Goal: Information Seeking & Learning: Check status

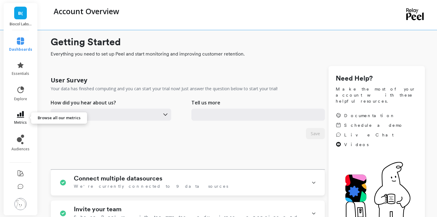
click at [23, 114] on icon at bounding box center [20, 114] width 7 height 7
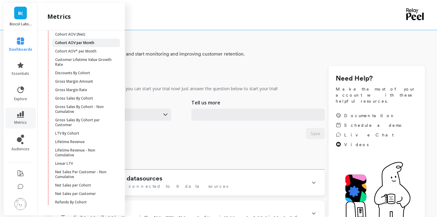
scroll to position [104, 0]
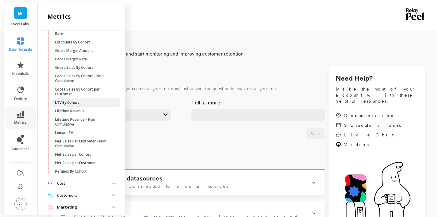
click at [88, 101] on span "LTV By Cohort" at bounding box center [84, 102] width 58 height 5
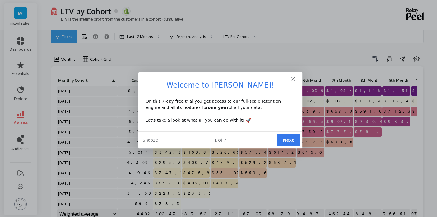
click at [294, 80] on polygon "Close" at bounding box center [293, 78] width 4 height 4
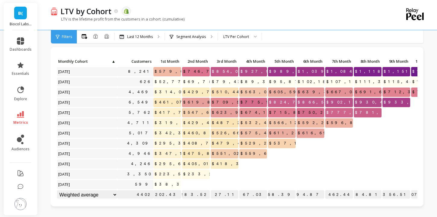
scroll to position [2, 0]
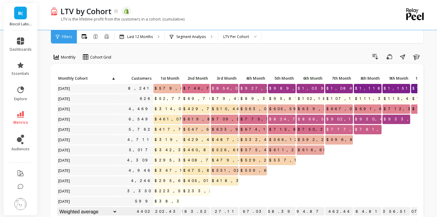
click at [60, 36] on div "Filters" at bounding box center [64, 36] width 26 height 13
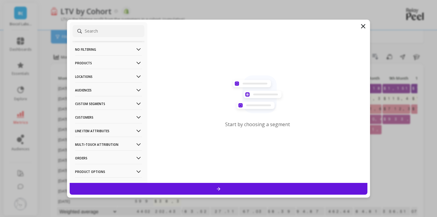
click at [118, 63] on p "Products" at bounding box center [108, 62] width 67 height 15
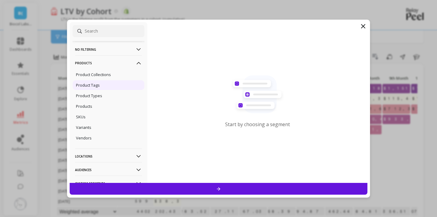
click at [103, 84] on div "Product Tags" at bounding box center [109, 85] width 72 height 10
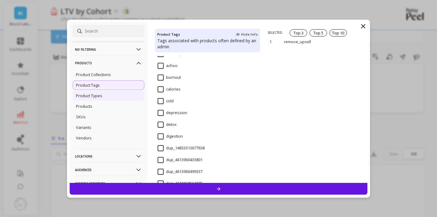
scroll to position [49, 0]
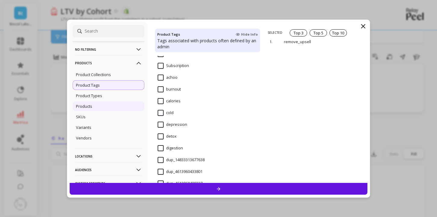
click at [116, 108] on div "Products" at bounding box center [109, 106] width 72 height 10
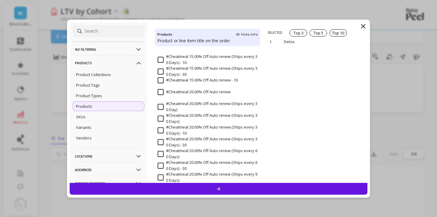
scroll to position [163, 0]
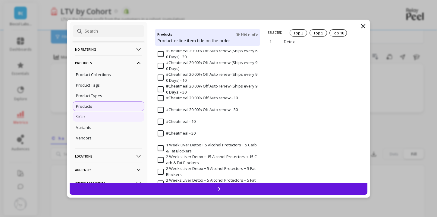
click at [113, 120] on div "SKUs" at bounding box center [109, 117] width 72 height 10
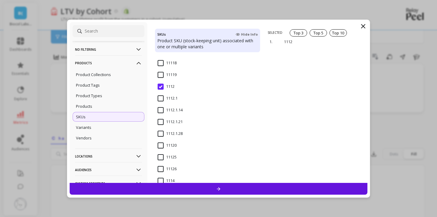
scroll to position [159, 0]
click at [96, 110] on div "Products" at bounding box center [109, 106] width 72 height 10
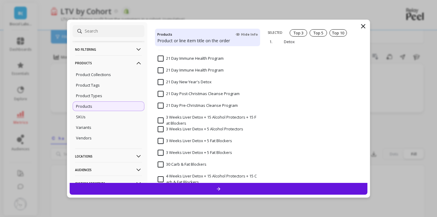
scroll to position [282, 0]
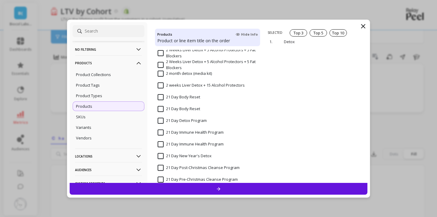
click at [116, 34] on input at bounding box center [109, 31] width 72 height 12
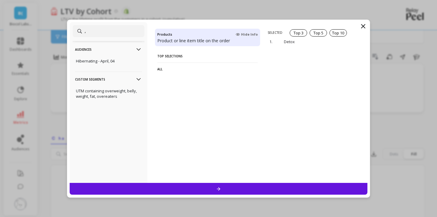
scroll to position [0, 0]
type input ","
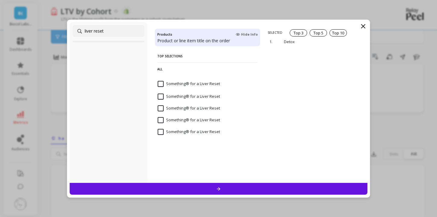
type input "liver reset"
click at [159, 84] on input "Something® for a Liver Reset" at bounding box center [189, 84] width 62 height 6
click at [163, 94] on input "Something® for a Liver Reset" at bounding box center [189, 96] width 62 height 6
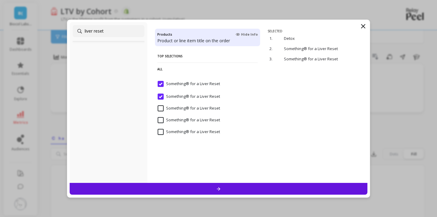
click at [163, 104] on div "Something® for a Liver Reset" at bounding box center [207, 112] width 105 height 18
click at [163, 117] on input "Something® for a Liver Reset" at bounding box center [189, 120] width 62 height 6
click at [163, 128] on div "Something® for a Liver Reset" at bounding box center [207, 135] width 105 height 18
click at [191, 181] on div "Top Selections All Something® for a Liver Reset Something® for a Liver Reset So…" at bounding box center [207, 116] width 105 height 133
click at [192, 187] on div at bounding box center [219, 189] width 298 height 12
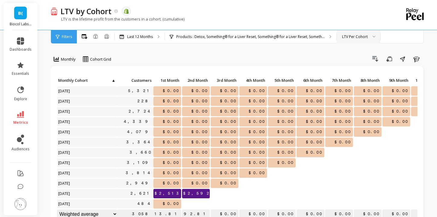
click at [363, 37] on div "LTV Per Cohort" at bounding box center [355, 37] width 26 height 6
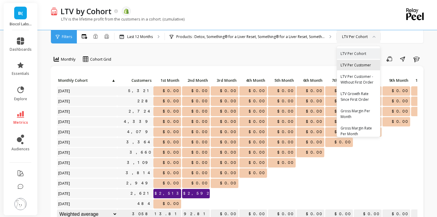
click at [360, 67] on div "LTV Per Customer" at bounding box center [359, 65] width 36 height 6
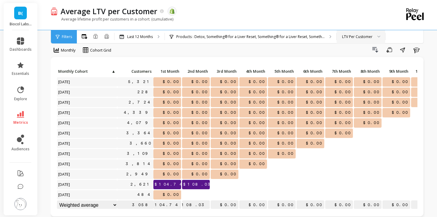
scroll to position [8, 0]
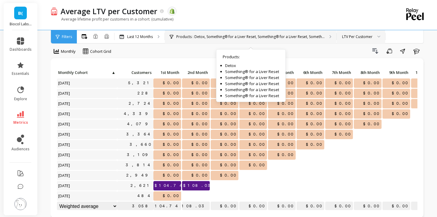
click at [195, 34] on div "Products : Detox, Something® for a Liver Reset, Something® for a Liver Reset, S…" at bounding box center [251, 36] width 172 height 13
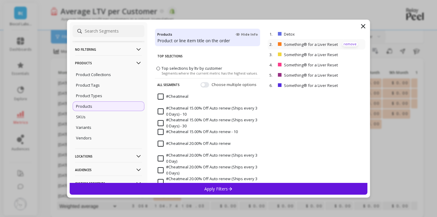
click at [351, 44] on p "remove" at bounding box center [350, 44] width 15 height 5
click at [349, 44] on p "remove" at bounding box center [350, 44] width 15 height 5
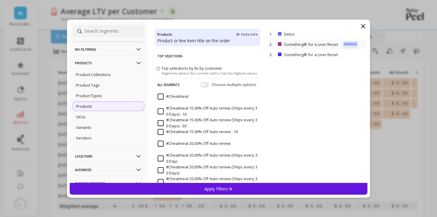
click at [349, 44] on p "remove" at bounding box center [350, 44] width 15 height 5
click at [50, 96] on div "No filtering Overall Products Product Collections Product Tags Product Types Pr…" at bounding box center [218, 108] width 437 height 217
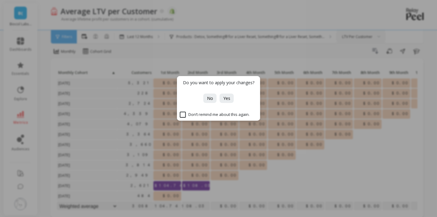
click at [19, 92] on div "Do you want to apply your changes? No Yes Don’t remind me about this again." at bounding box center [218, 108] width 437 height 217
click at [210, 99] on span "No" at bounding box center [210, 98] width 6 height 6
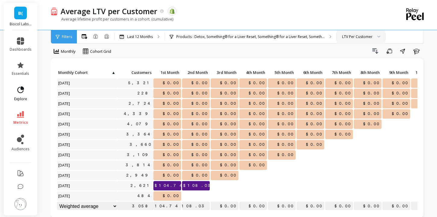
click at [29, 93] on link "explore" at bounding box center [21, 94] width 22 height 16
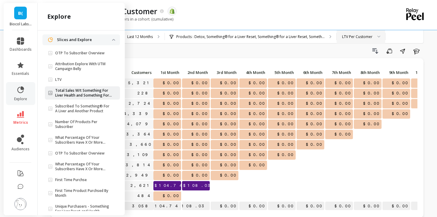
scroll to position [42, 0]
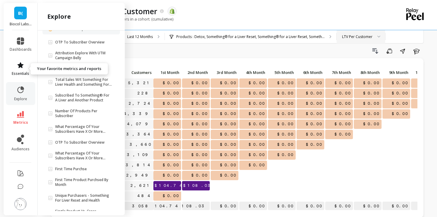
click at [18, 72] on span "essentials" at bounding box center [20, 73] width 17 height 5
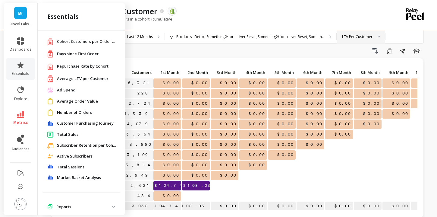
click at [79, 79] on span "Average LTV per Customer" at bounding box center [83, 79] width 52 height 6
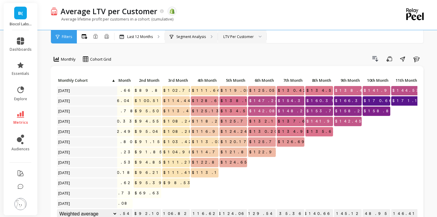
click at [201, 39] on p "Segment Analysis" at bounding box center [191, 36] width 30 height 5
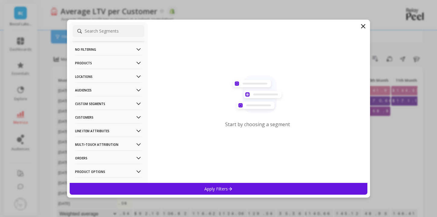
click at [365, 26] on icon at bounding box center [363, 26] width 7 height 7
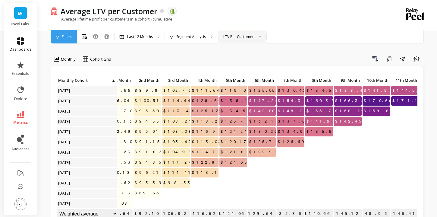
click at [20, 41] on icon at bounding box center [20, 40] width 7 height 7
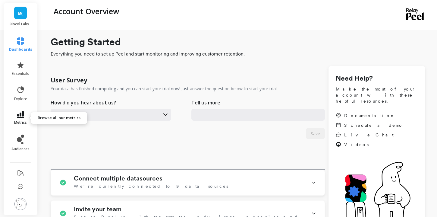
click at [21, 116] on icon at bounding box center [20, 114] width 7 height 7
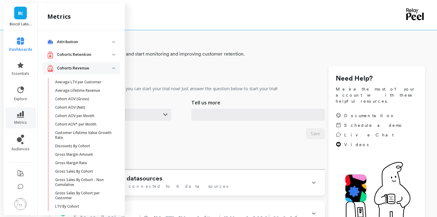
click at [89, 44] on p "Attribution" at bounding box center [84, 42] width 55 height 6
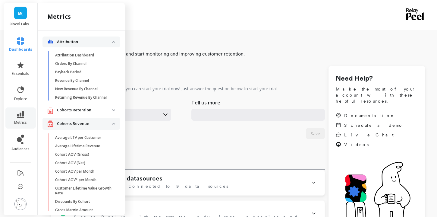
click at [89, 44] on p "Attribution" at bounding box center [84, 42] width 55 height 6
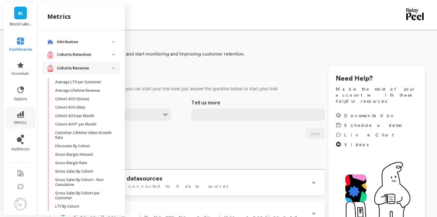
click at [91, 55] on p "Cohorts Retention" at bounding box center [84, 55] width 55 height 6
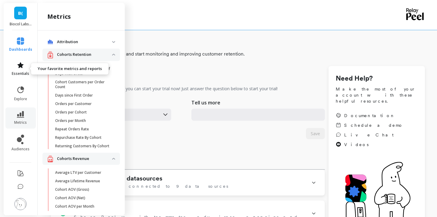
click at [27, 70] on link "essentials" at bounding box center [20, 69] width 23 height 14
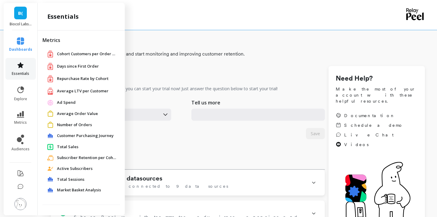
scroll to position [12, 0]
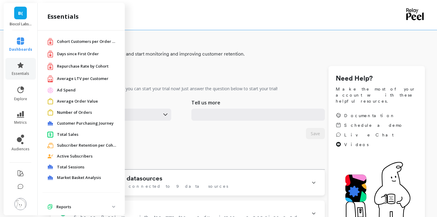
click at [89, 62] on div "Repurchase Rate by Cohort" at bounding box center [81, 66] width 68 height 8
click at [83, 68] on span "Repurchase Rate by Cohort" at bounding box center [83, 66] width 52 height 6
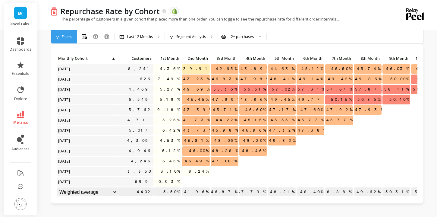
scroll to position [11, 0]
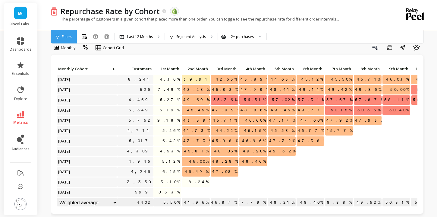
click at [67, 37] on span "Filters" at bounding box center [67, 36] width 10 height 5
click at [23, 134] on li "audiences" at bounding box center [20, 143] width 29 height 24
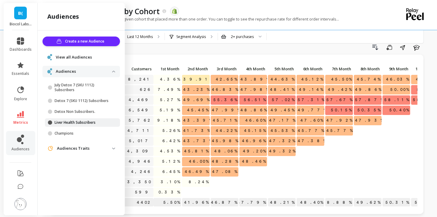
click at [84, 121] on p "Liver Health Subscribers" at bounding box center [84, 122] width 58 height 5
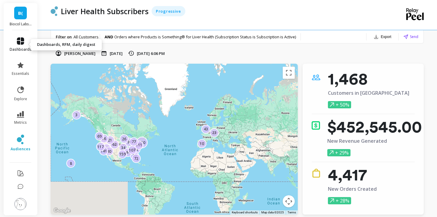
click at [19, 47] on span "dashboards" at bounding box center [21, 49] width 22 height 5
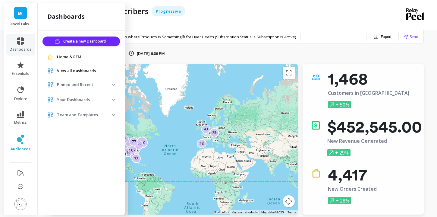
click at [80, 84] on p "Pinned and Recent" at bounding box center [84, 85] width 55 height 6
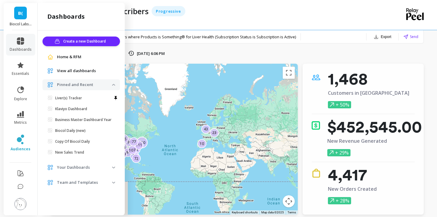
click at [77, 84] on p "Pinned and Recent" at bounding box center [84, 85] width 55 height 6
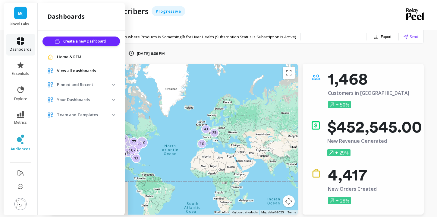
click at [23, 47] on span "dashboards" at bounding box center [21, 49] width 22 height 5
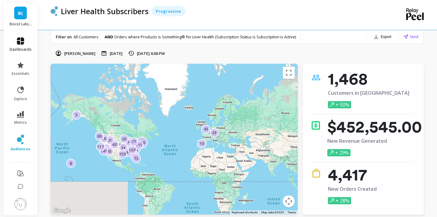
click at [23, 47] on span "dashboards" at bounding box center [21, 49] width 22 height 5
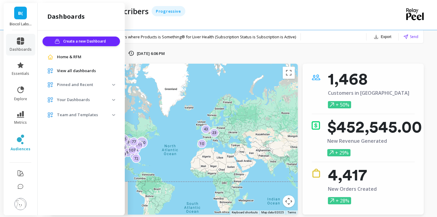
click at [90, 85] on p "Pinned and Recent" at bounding box center [84, 85] width 55 height 6
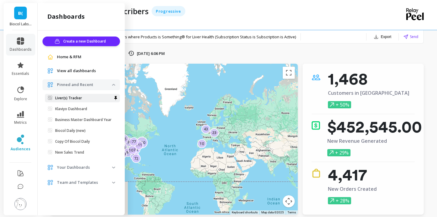
click at [87, 98] on span "Liver(s) Tracker" at bounding box center [80, 98] width 64 height 5
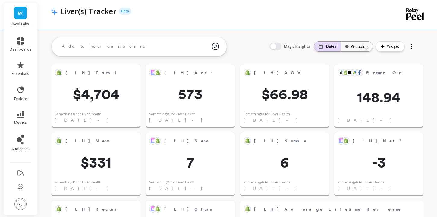
click at [332, 45] on p "Dates" at bounding box center [331, 46] width 10 height 5
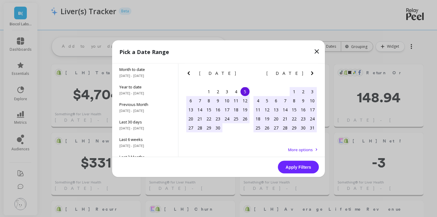
click at [317, 70] on button "Next Month" at bounding box center [314, 74] width 10 height 10
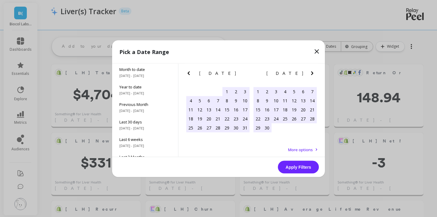
click at [315, 70] on icon "Next Month" at bounding box center [312, 72] width 7 height 7
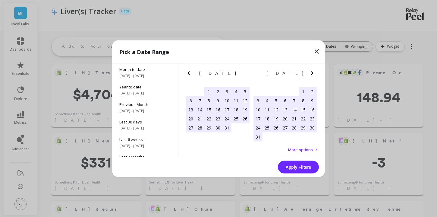
click at [315, 70] on icon "Next Month" at bounding box center [312, 72] width 7 height 7
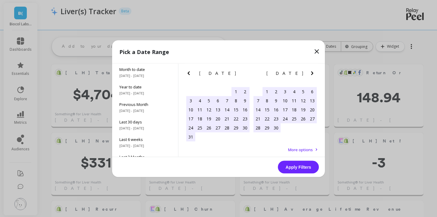
click at [315, 70] on icon "Next Month" at bounding box center [312, 72] width 7 height 7
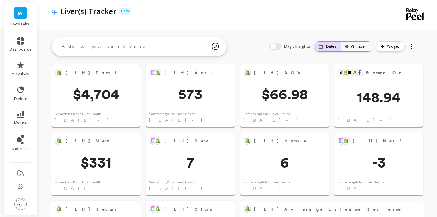
click at [320, 44] on div "Dates" at bounding box center [327, 47] width 27 height 10
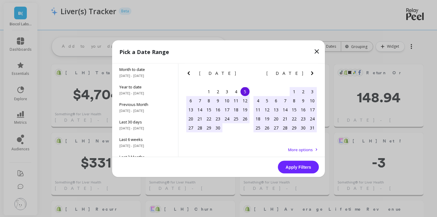
click at [313, 74] on icon "Next Month" at bounding box center [312, 72] width 7 height 7
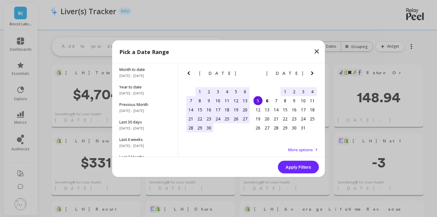
click at [198, 90] on div "1" at bounding box center [199, 91] width 9 height 9
click at [268, 103] on div "6" at bounding box center [267, 100] width 9 height 9
click at [307, 168] on button "Apply Filters" at bounding box center [298, 166] width 41 height 13
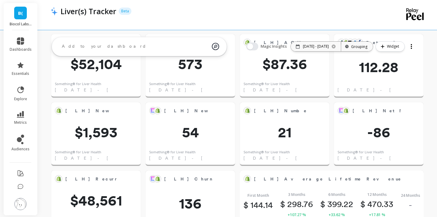
scroll to position [15, 0]
